Goal: Navigation & Orientation: Find specific page/section

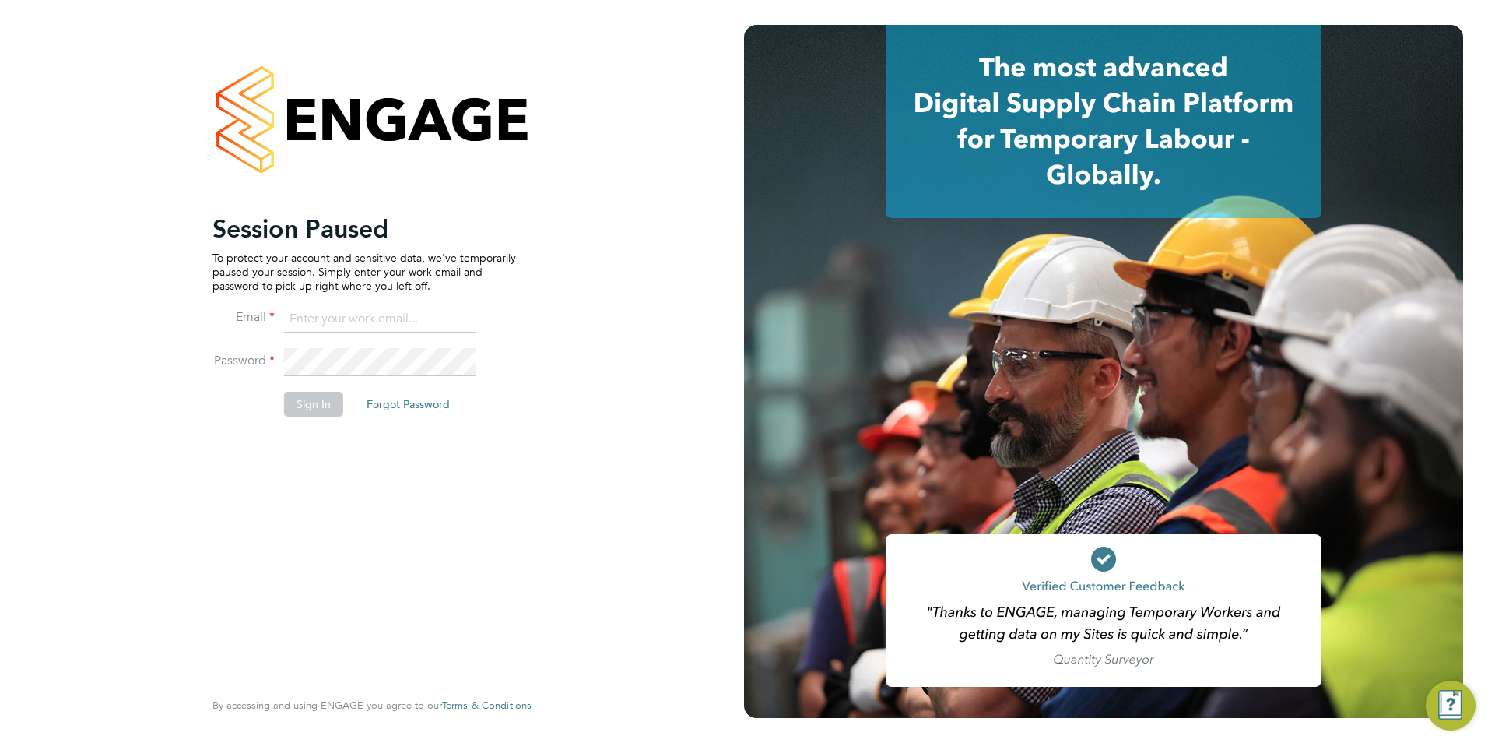
type input "[EMAIL_ADDRESS][DOMAIN_NAME]"
click at [315, 400] on button "Sign In" at bounding box center [313, 404] width 59 height 25
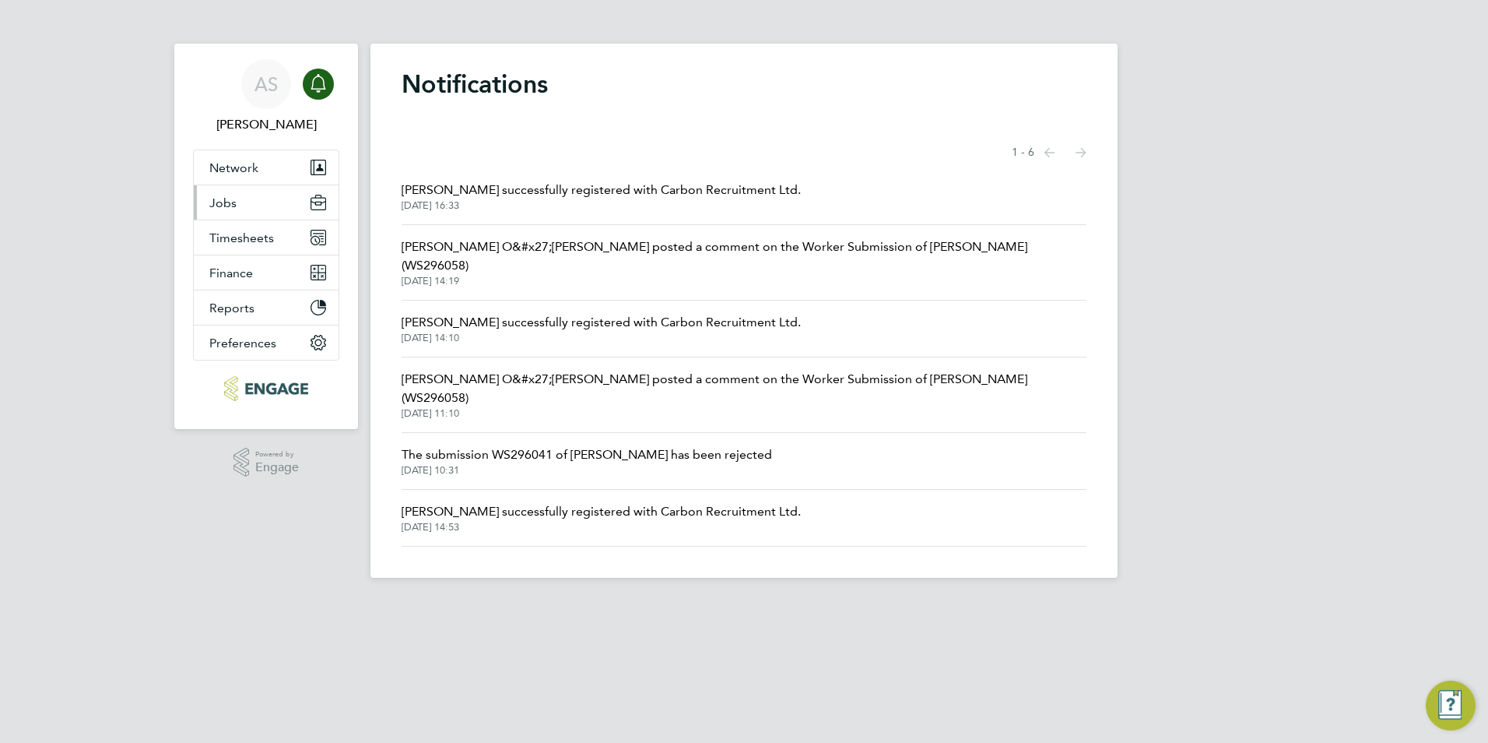
click at [261, 211] on button "Jobs" at bounding box center [266, 202] width 145 height 34
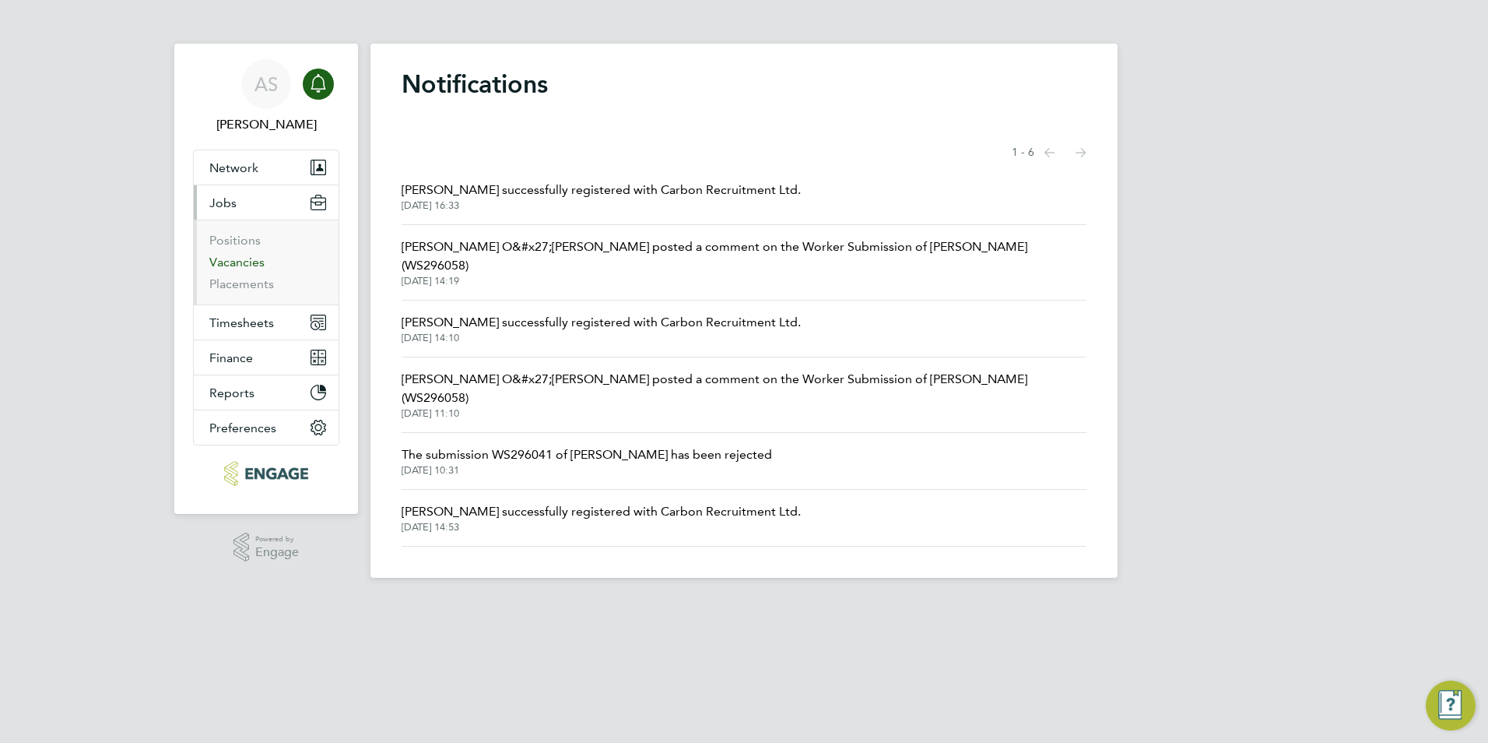
click at [253, 266] on link "Vacancies" at bounding box center [236, 262] width 55 height 15
